Goal: Complete application form

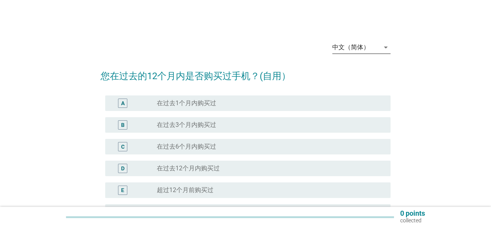
click at [372, 51] on div "中文（简体）" at bounding box center [355, 47] width 47 height 12
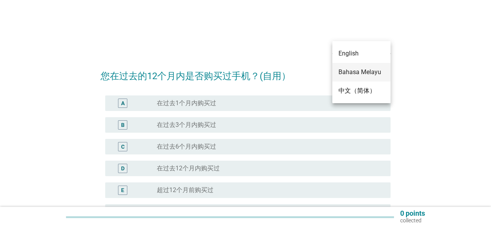
click at [367, 68] on div "Bahasa Melayu" at bounding box center [361, 72] width 46 height 9
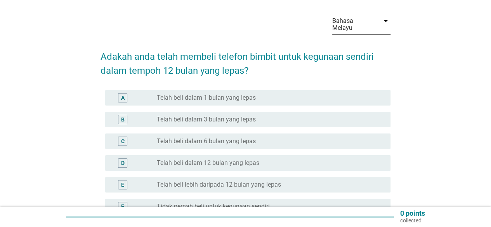
scroll to position [39, 0]
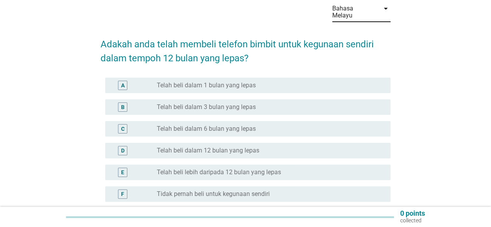
click at [269, 147] on div "radio_button_unchecked Telah beli dalam 12 bulan yang lepas" at bounding box center [267, 151] width 221 height 8
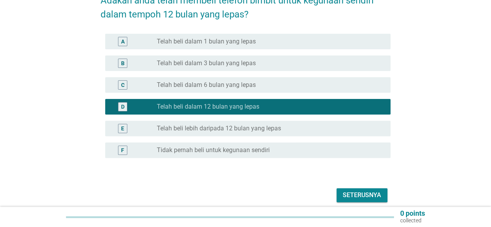
scroll to position [108, 0]
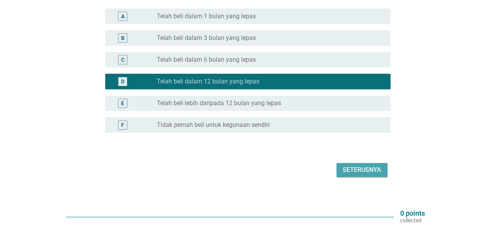
click at [344, 165] on div "Seterusnya" at bounding box center [362, 169] width 38 height 9
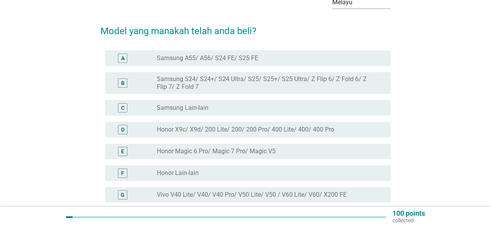
scroll to position [13, 0]
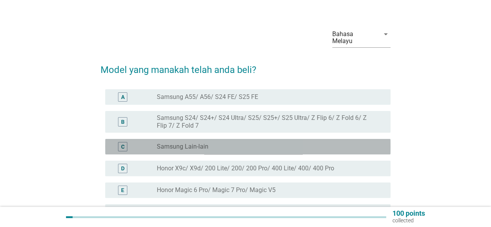
click at [212, 143] on div "radio_button_unchecked Samsung [PERSON_NAME]" at bounding box center [267, 147] width 221 height 8
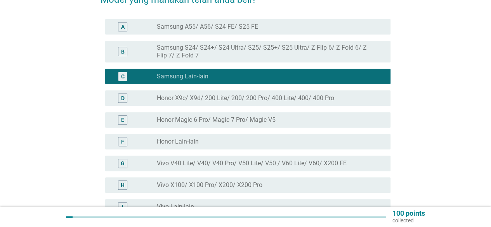
scroll to position [91, 0]
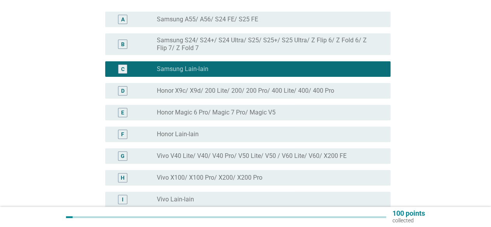
click at [219, 130] on div "radio_button_unchecked Honor [PERSON_NAME]" at bounding box center [267, 134] width 221 height 8
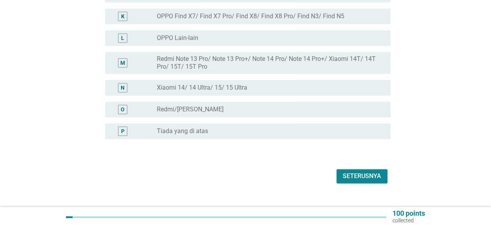
scroll to position [324, 0]
click at [222, 127] on div "radio_button_unchecked Tiada yang di atas" at bounding box center [267, 131] width 221 height 8
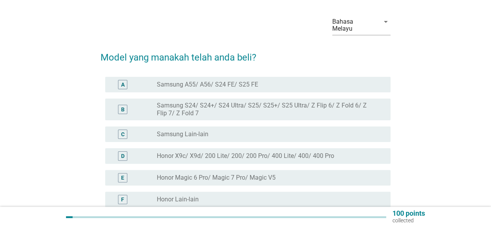
scroll to position [13, 0]
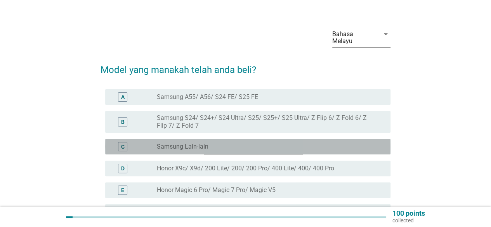
click at [249, 143] on div "radio_button_unchecked Samsung [PERSON_NAME]" at bounding box center [267, 147] width 221 height 8
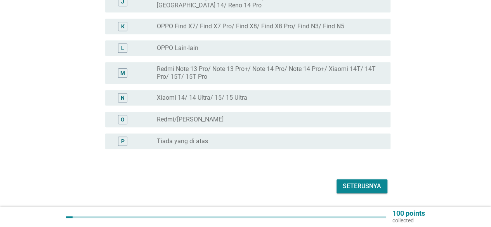
scroll to position [324, 0]
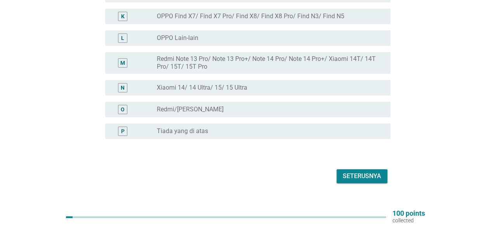
click at [352, 172] on div "Seterusnya" at bounding box center [362, 176] width 38 height 9
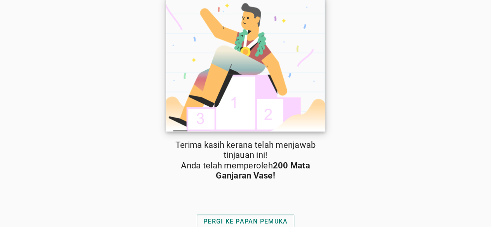
scroll to position [7, 0]
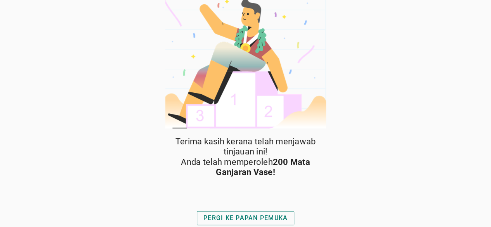
click at [272, 218] on div "PERGI KE PAPAN PEMUKA" at bounding box center [245, 217] width 84 height 9
